Goal: Task Accomplishment & Management: Manage account settings

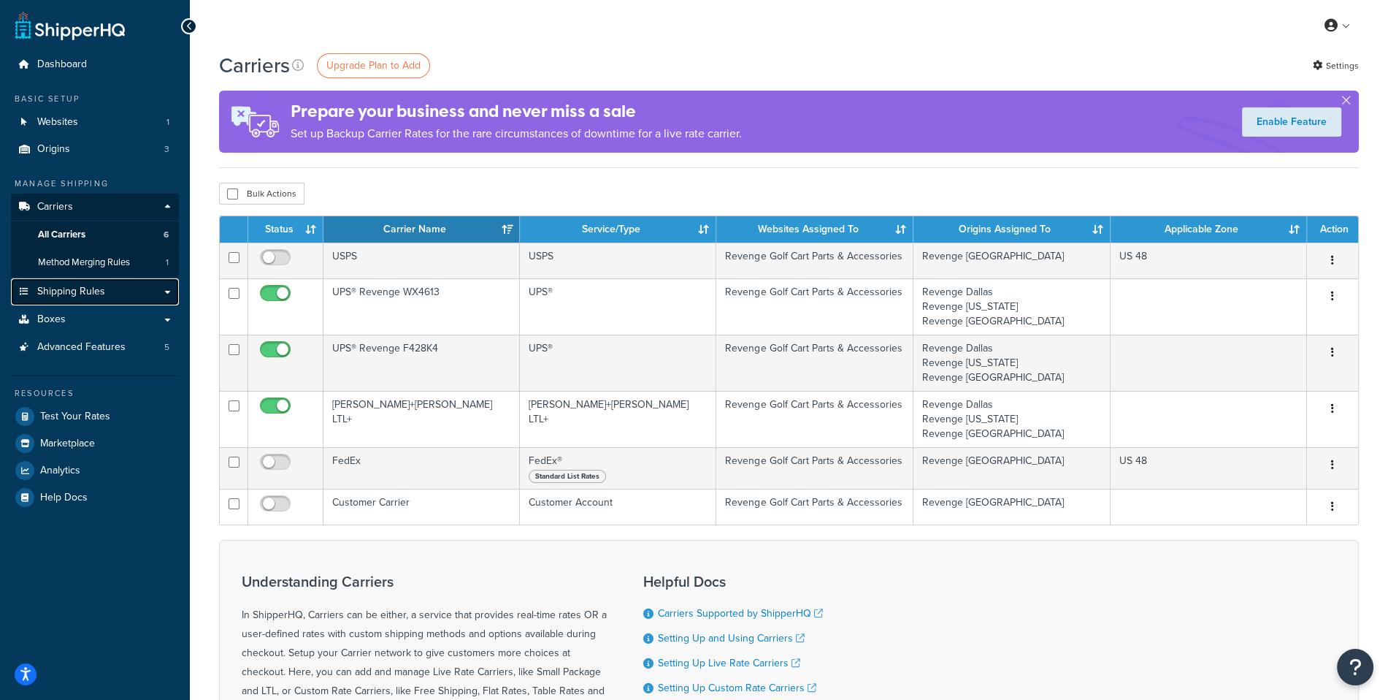
click at [87, 280] on link "Shipping Rules" at bounding box center [95, 291] width 168 height 27
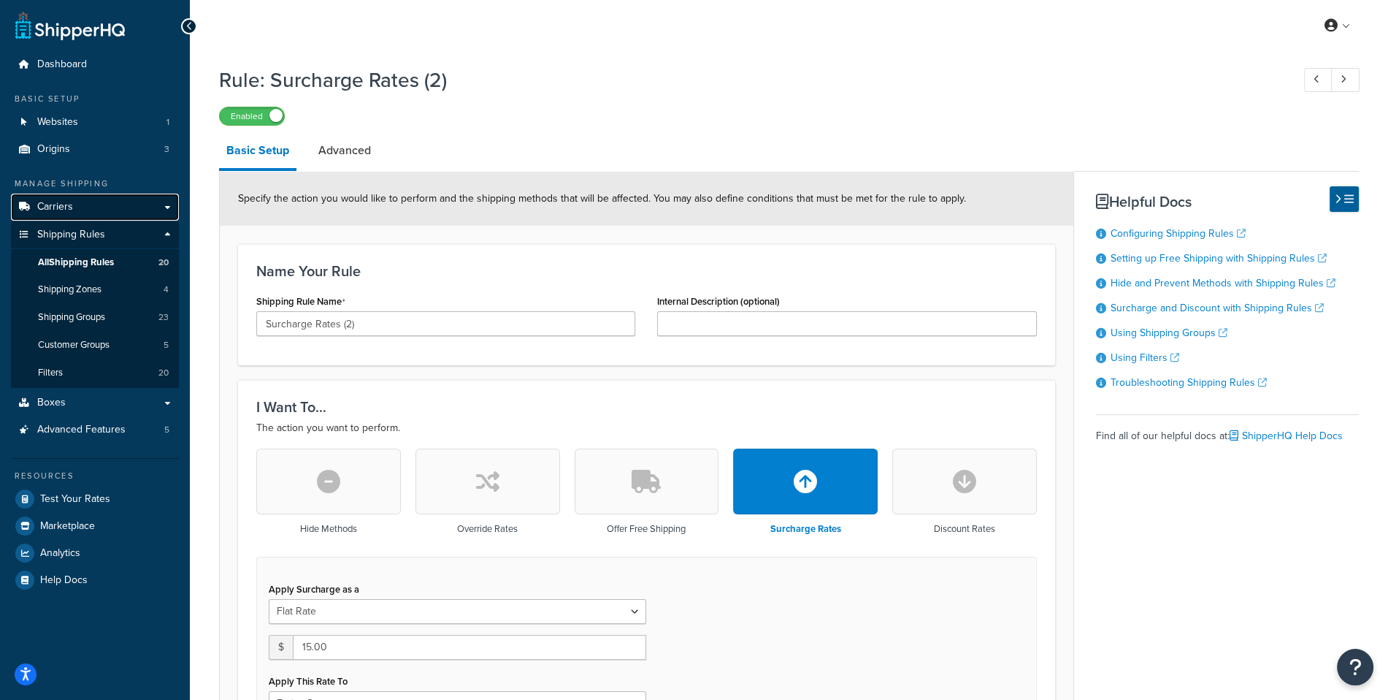
click at [82, 204] on link "Carriers" at bounding box center [95, 207] width 168 height 27
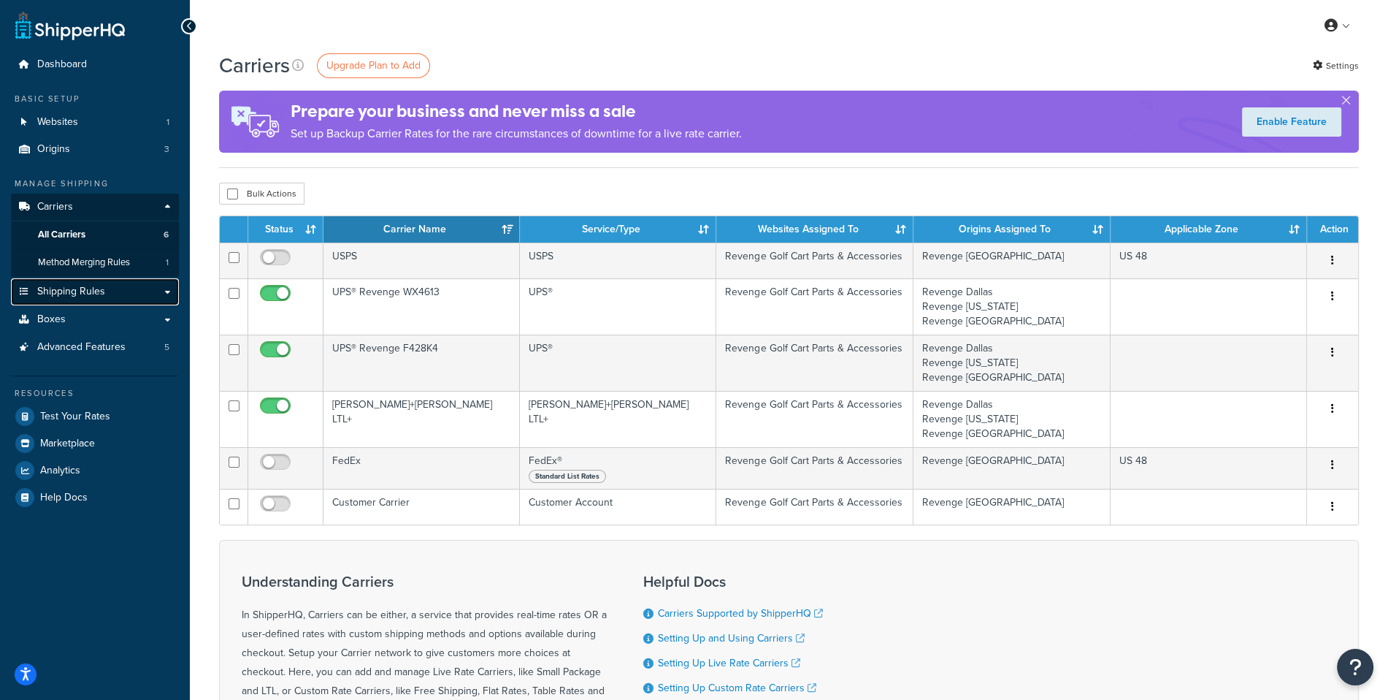
click at [93, 296] on span "Shipping Rules" at bounding box center [71, 292] width 68 height 12
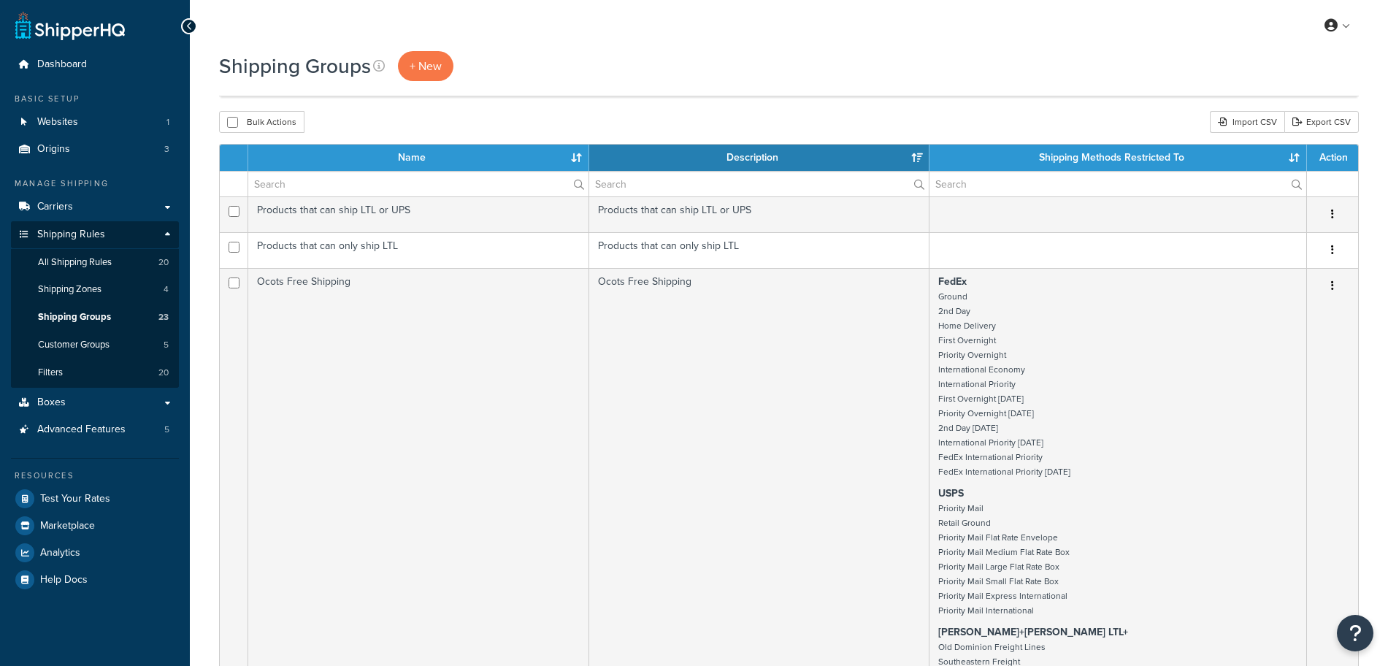
select select "15"
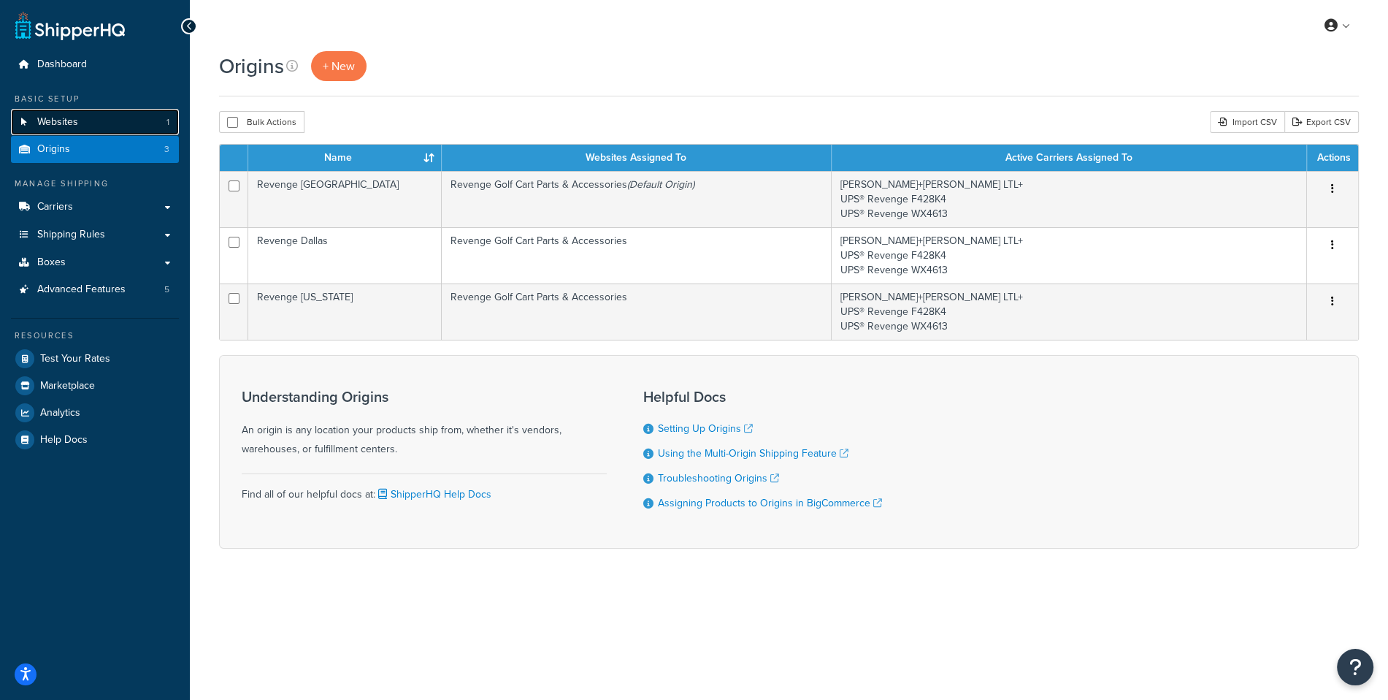
click at [99, 114] on link "Websites 1" at bounding box center [95, 122] width 168 height 27
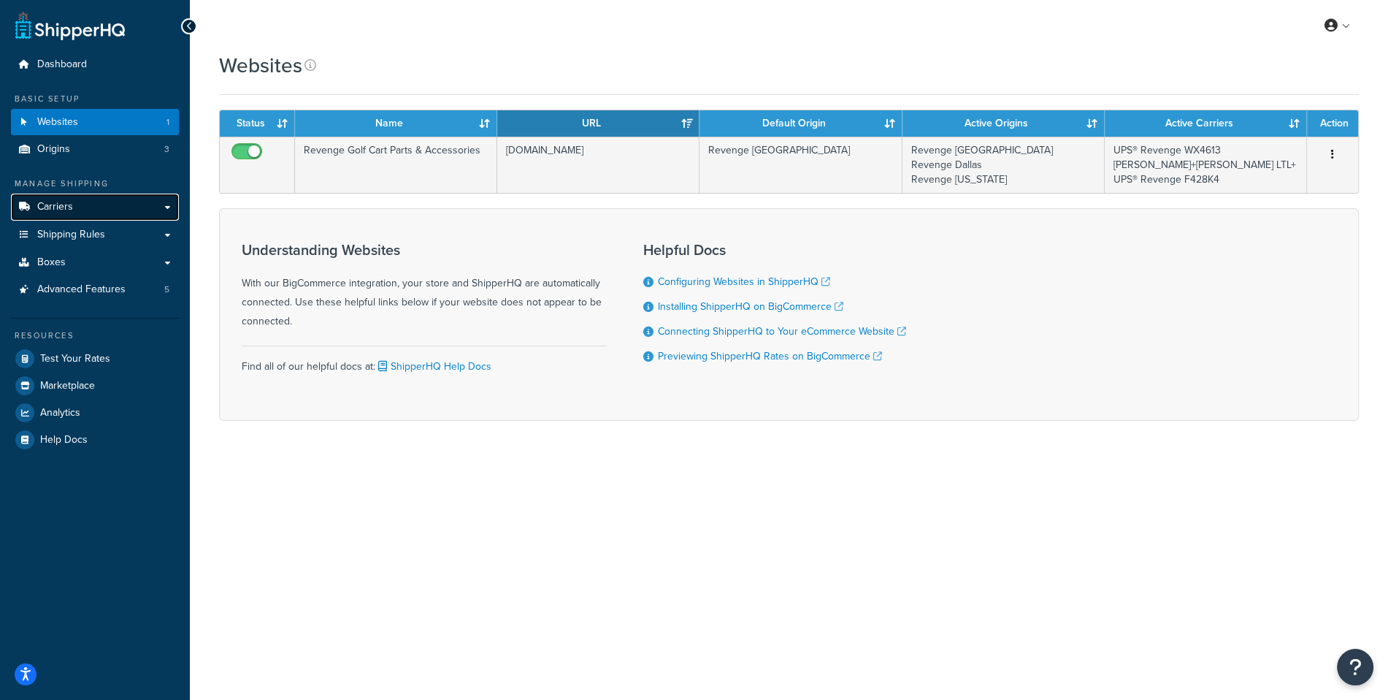
click at [107, 202] on link "Carriers" at bounding box center [95, 207] width 168 height 27
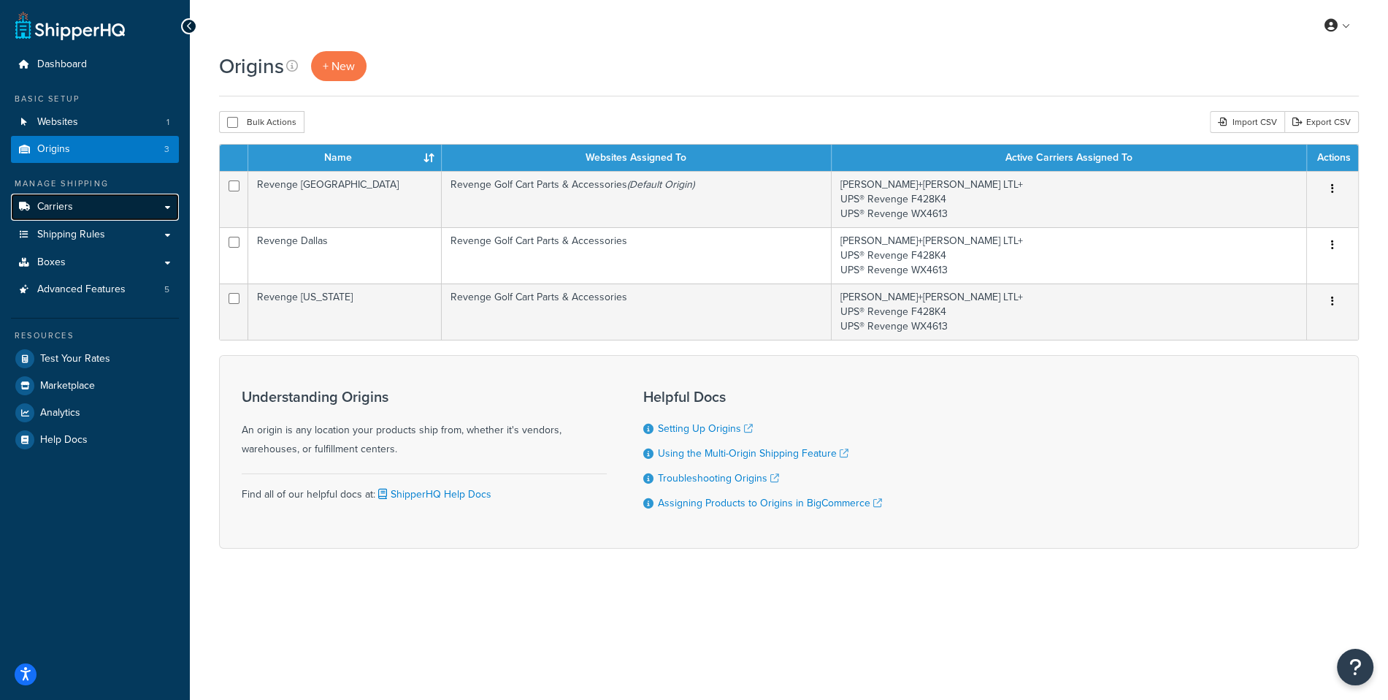
click at [135, 200] on link "Carriers" at bounding box center [95, 207] width 168 height 27
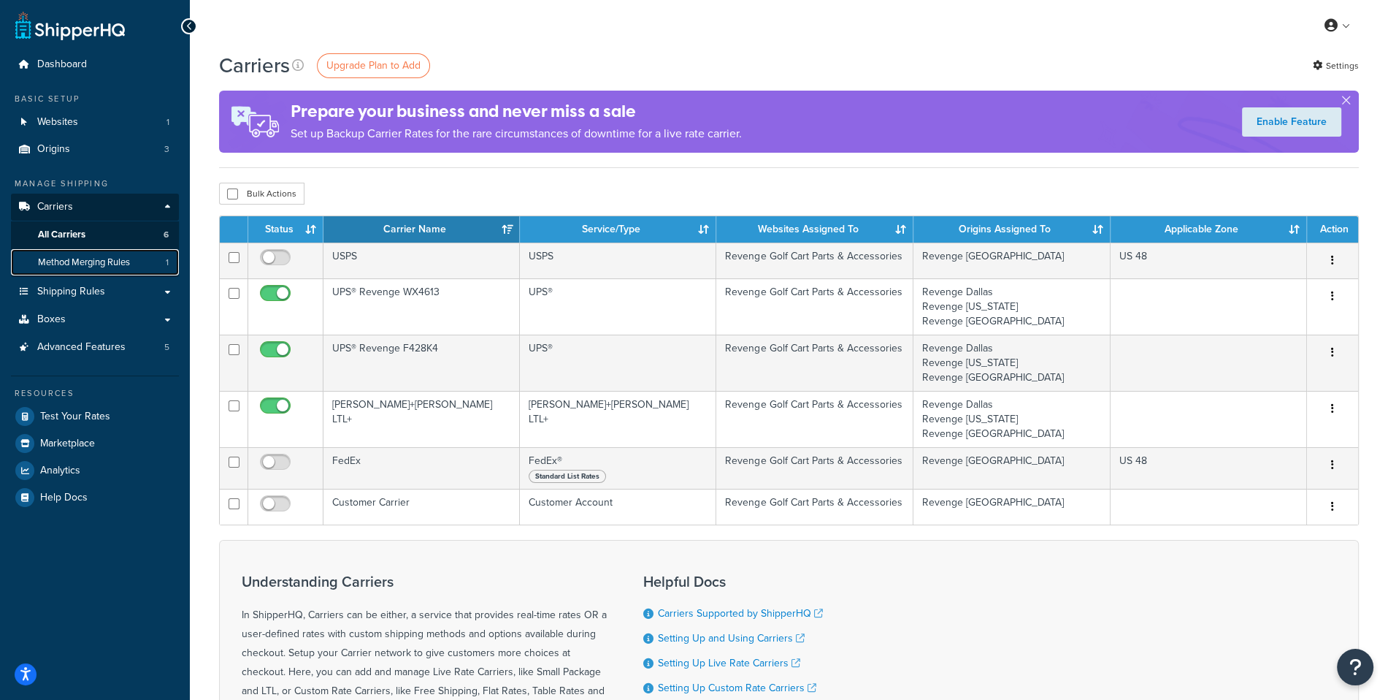
click at [104, 264] on span "Method Merging Rules" at bounding box center [84, 262] width 92 height 12
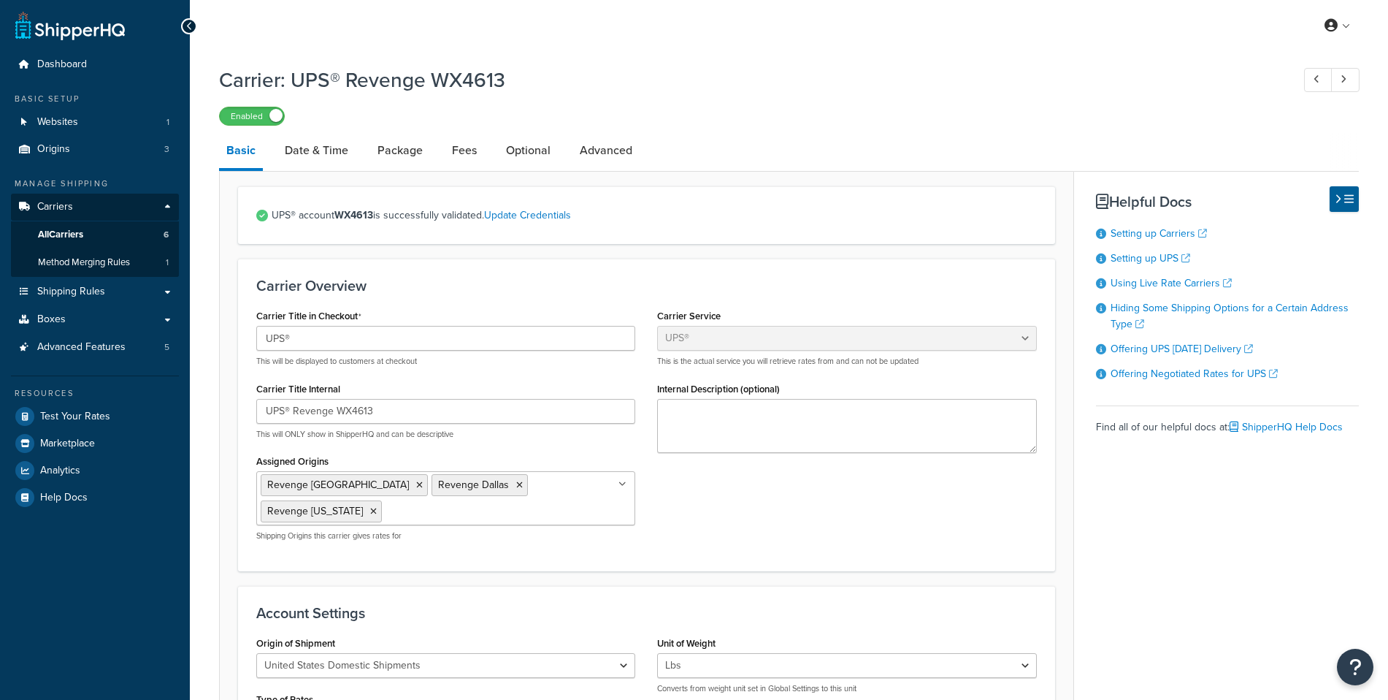
select select "ups"
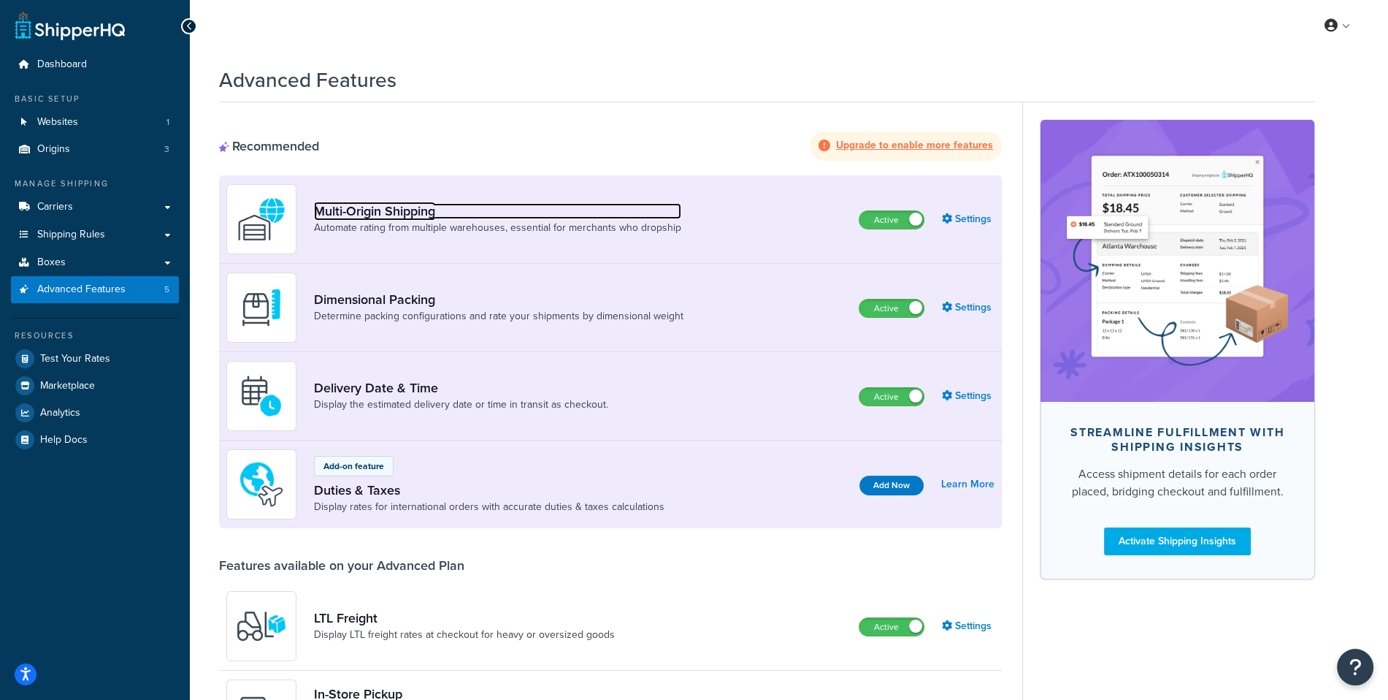
click at [416, 209] on link "Multi-Origin Shipping" at bounding box center [497, 211] width 367 height 16
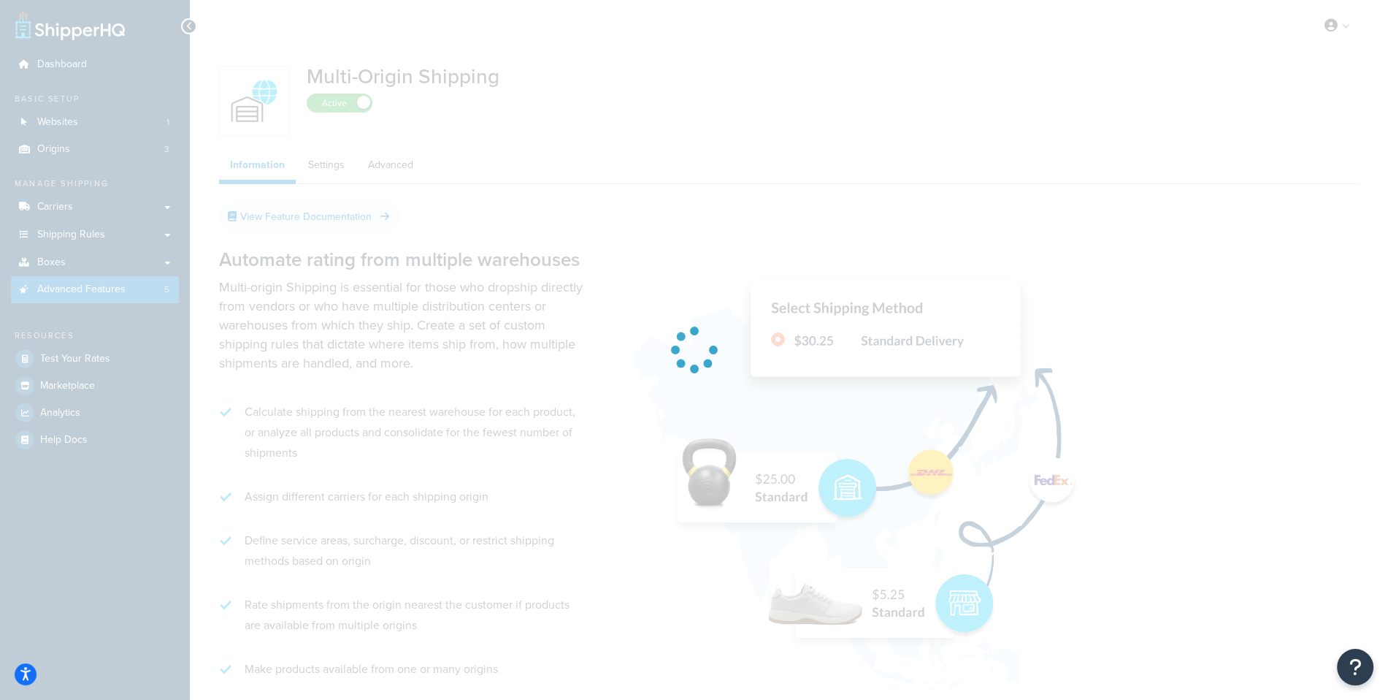
click at [323, 177] on div at bounding box center [694, 350] width 1388 height 700
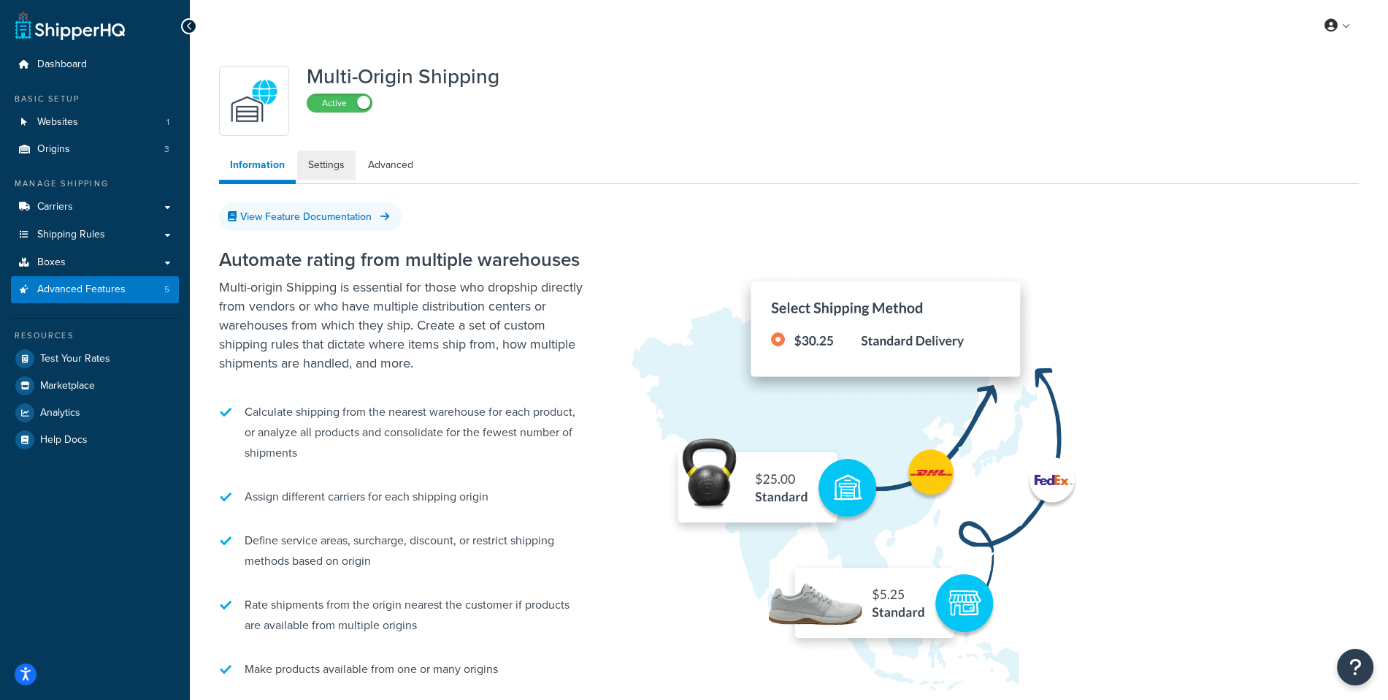
click at [323, 177] on link "Settings" at bounding box center [326, 164] width 58 height 29
select select "false"
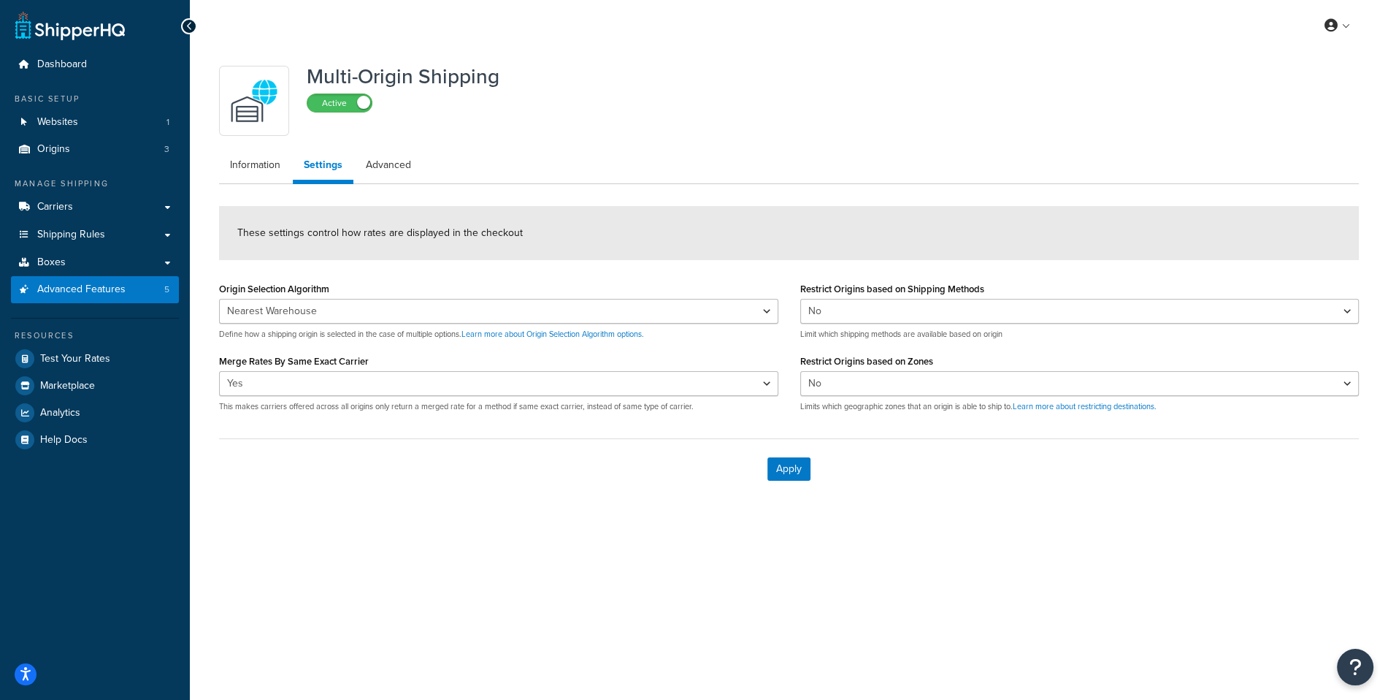
click at [541, 478] on div "Apply" at bounding box center [789, 468] width 1140 height 61
